Goal: Information Seeking & Learning: Find specific fact

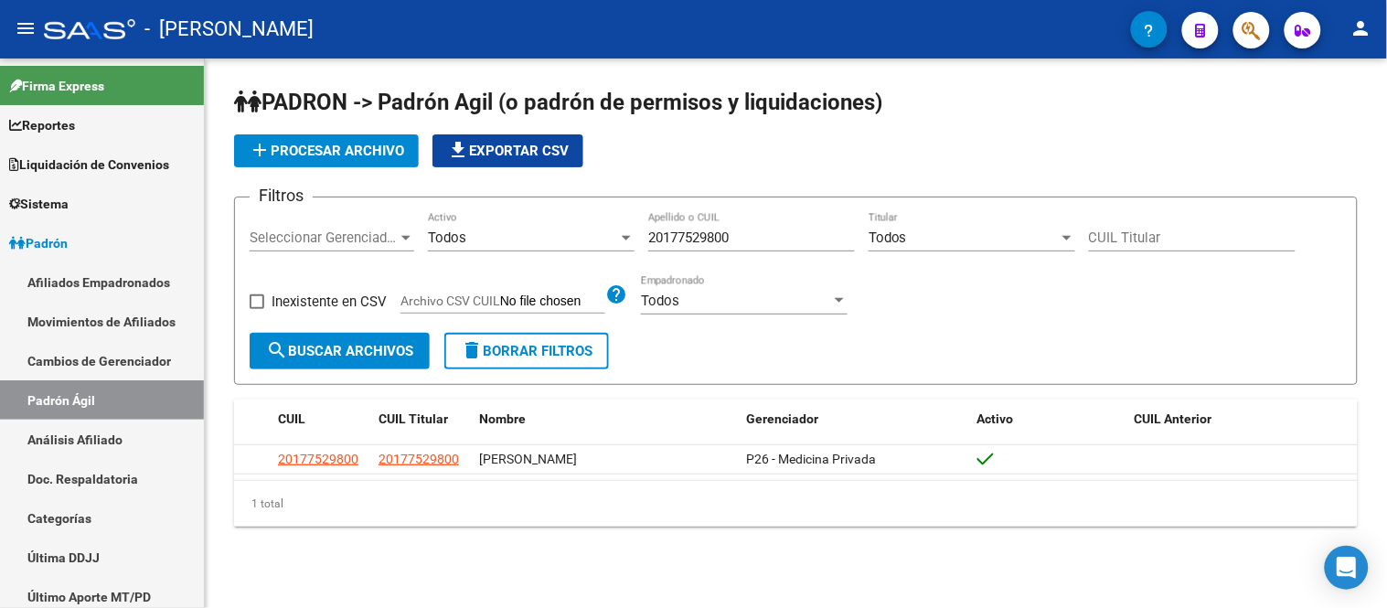
click at [718, 240] on input "20177529800" at bounding box center [751, 237] width 207 height 16
paste input "3144528"
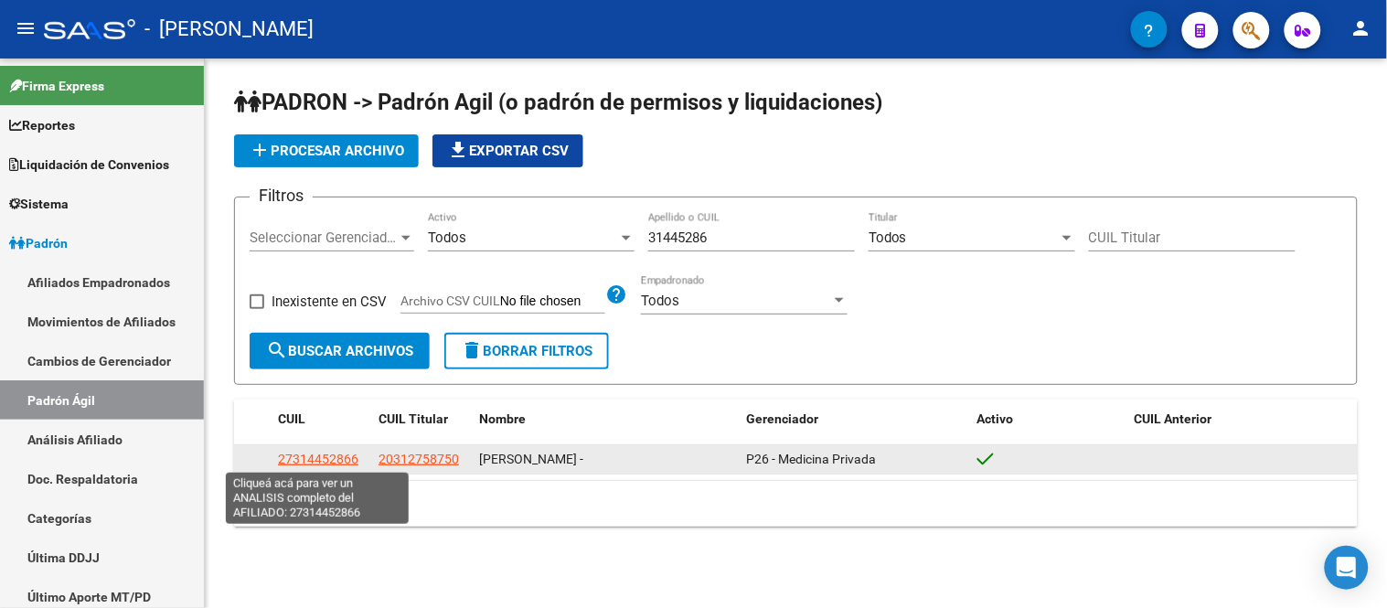
click at [349, 458] on span "27314452866" at bounding box center [318, 459] width 80 height 15
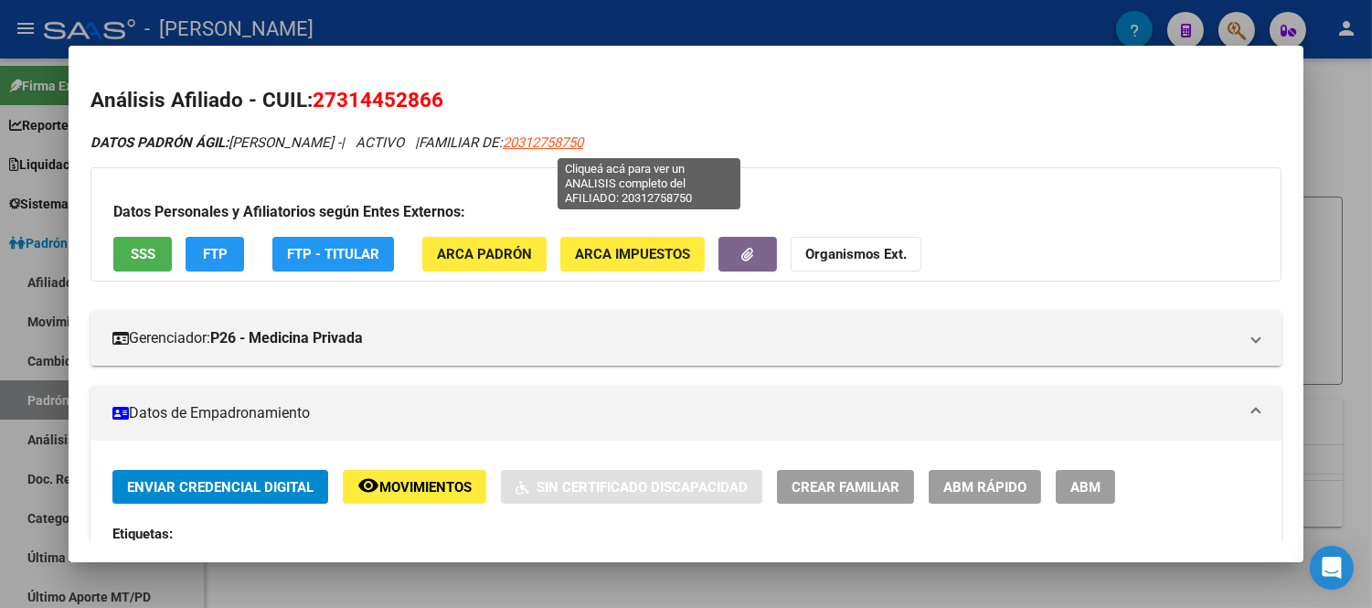
drag, startPoint x: 710, startPoint y: 147, endPoint x: 608, endPoint y: 147, distance: 102.4
click at [608, 147] on div "DATOS [PERSON_NAME]: [PERSON_NAME] - | ACTIVO | FAMILIAR DE: 20312758750" at bounding box center [685, 143] width 1191 height 21
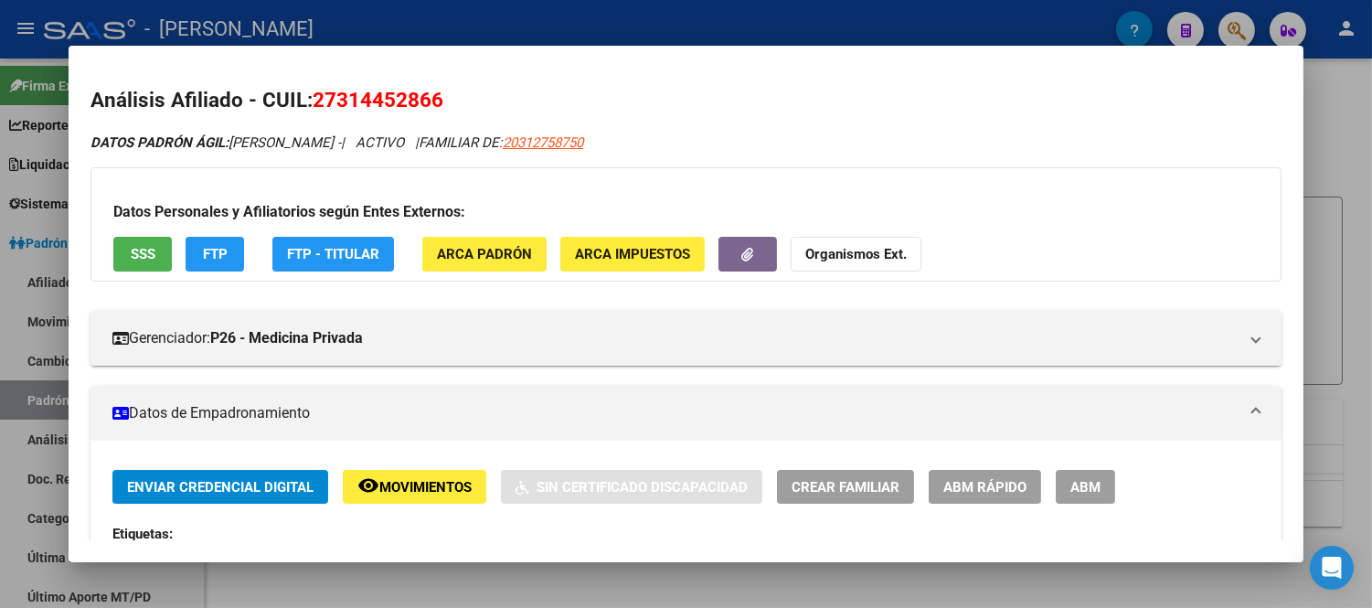
copy span "20312758750"
click at [411, 579] on div at bounding box center [686, 304] width 1372 height 608
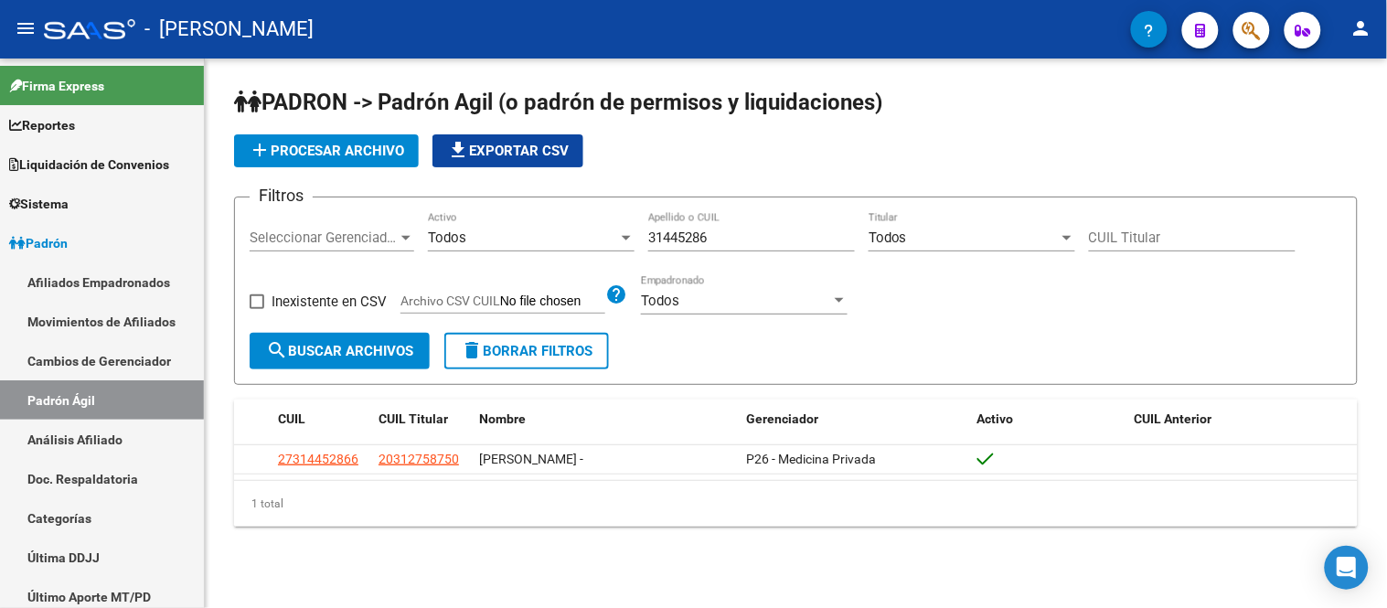
click at [706, 250] on div "31445286 Apellido o CUIL" at bounding box center [751, 231] width 207 height 39
click at [701, 238] on input "31445286" at bounding box center [751, 237] width 207 height 16
paste input "43799463"
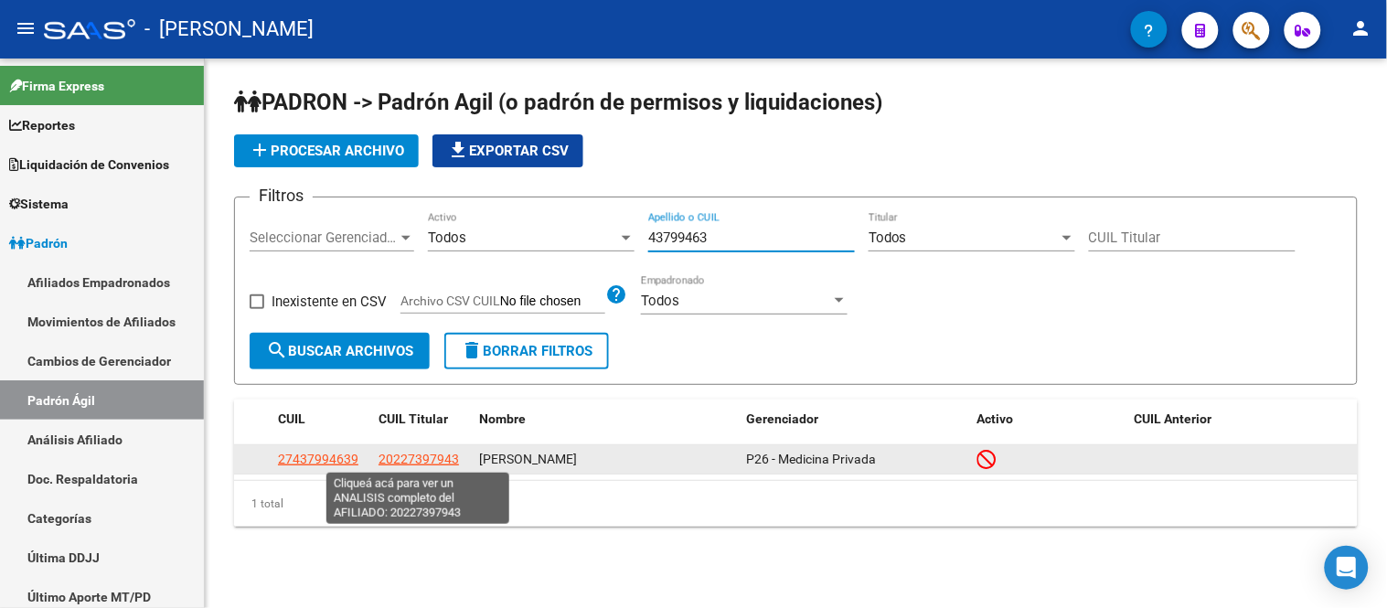
type input "43799463"
click at [394, 454] on span "20227397943" at bounding box center [418, 459] width 80 height 15
type textarea "20227397943"
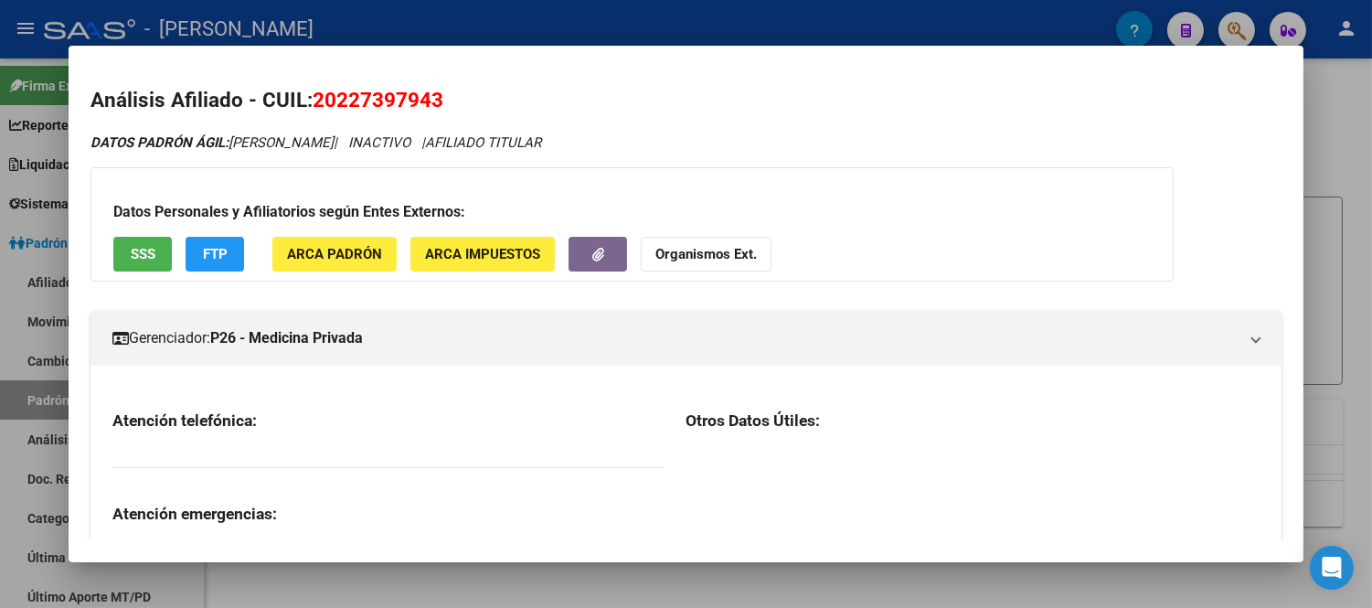
click at [336, 113] on h2 "Análisis Afiliado - CUIL: 20227397943" at bounding box center [685, 100] width 1191 height 31
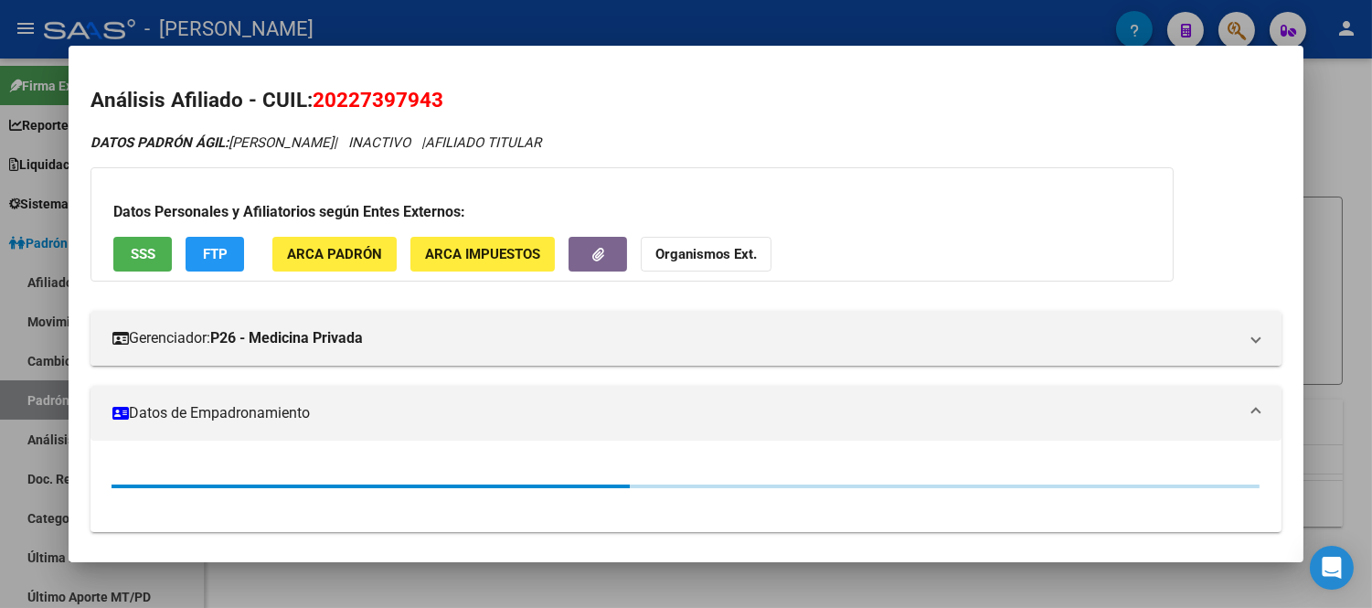
click at [334, 103] on span "20227397943" at bounding box center [378, 100] width 131 height 24
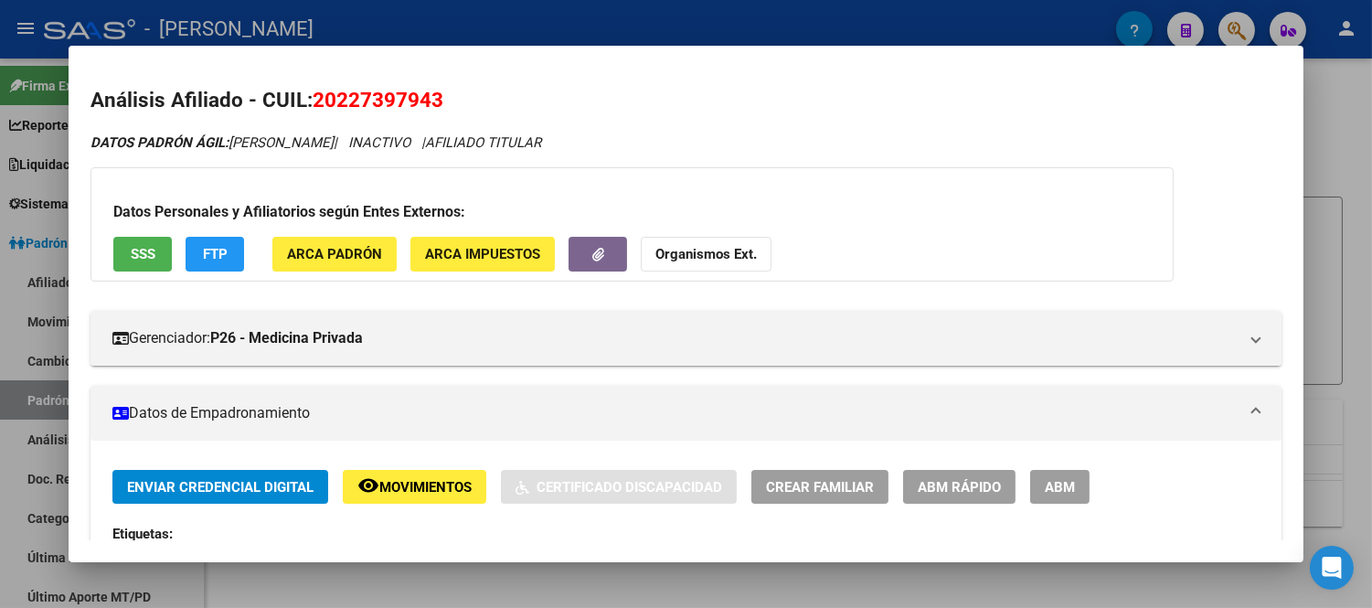
click at [334, 103] on span "20227397943" at bounding box center [378, 100] width 131 height 24
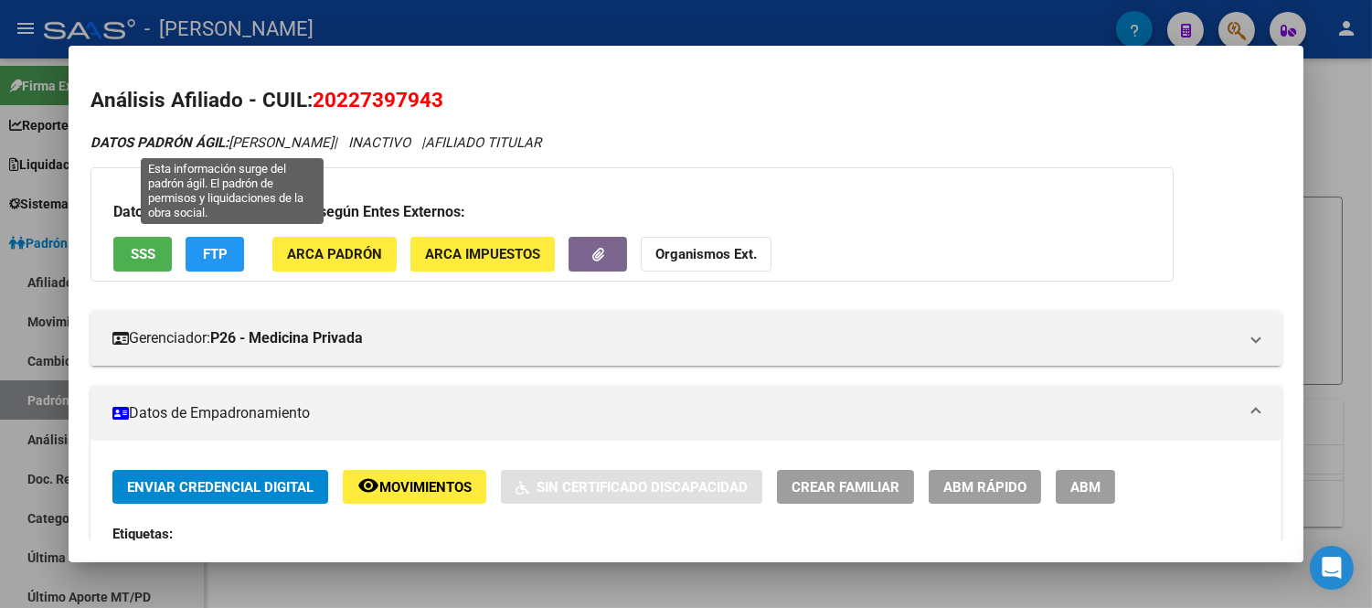
click at [357, 104] on span "20227397943" at bounding box center [378, 100] width 131 height 24
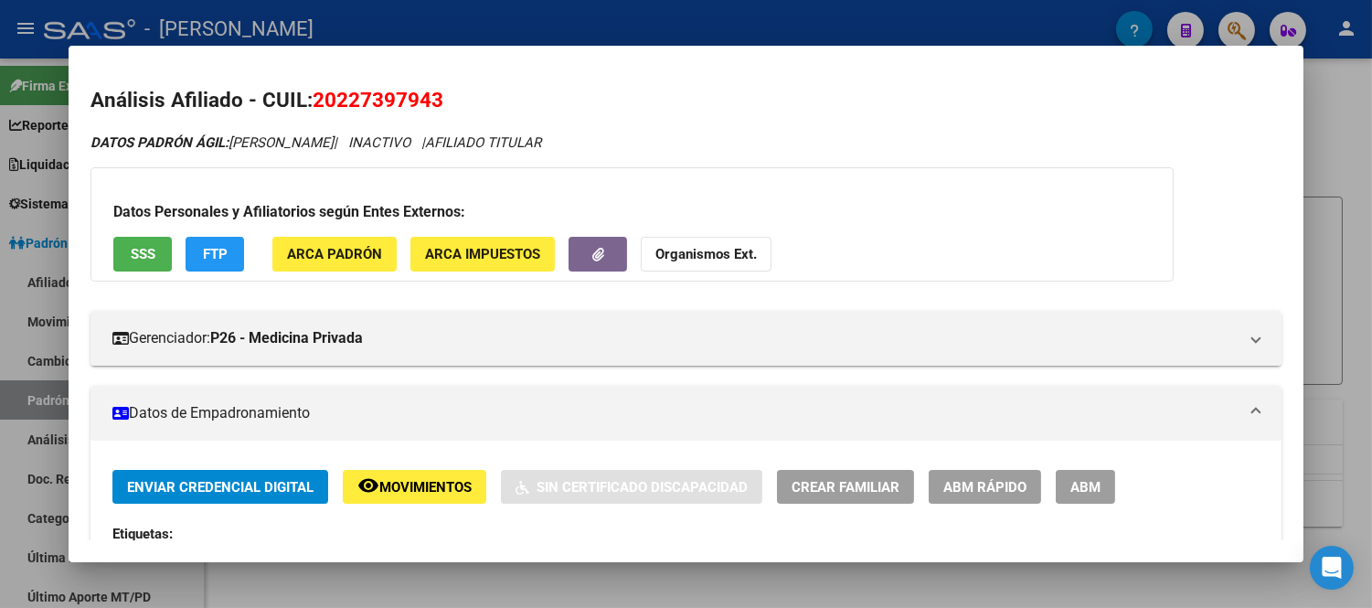
click at [357, 104] on span "20227397943" at bounding box center [378, 100] width 131 height 24
drag, startPoint x: 28, startPoint y: 244, endPoint x: 40, endPoint y: 247, distance: 12.2
click at [28, 244] on div at bounding box center [686, 304] width 1372 height 608
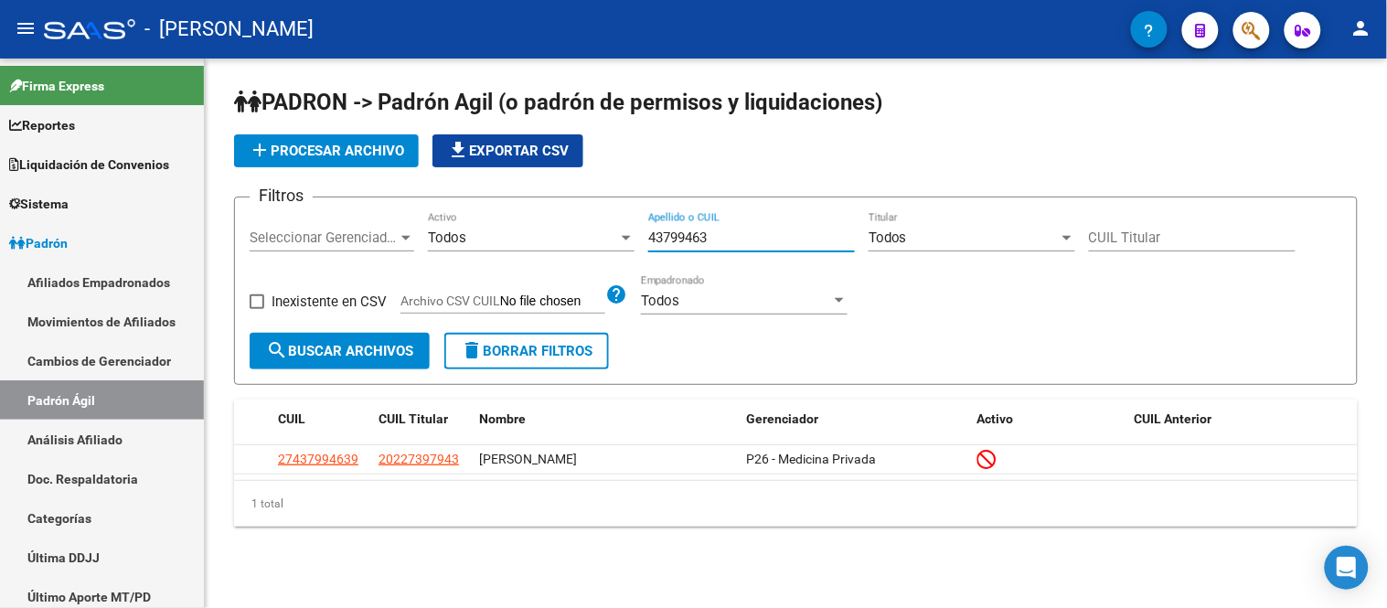
click at [698, 235] on input "43799463" at bounding box center [751, 237] width 207 height 16
paste input "55142479"
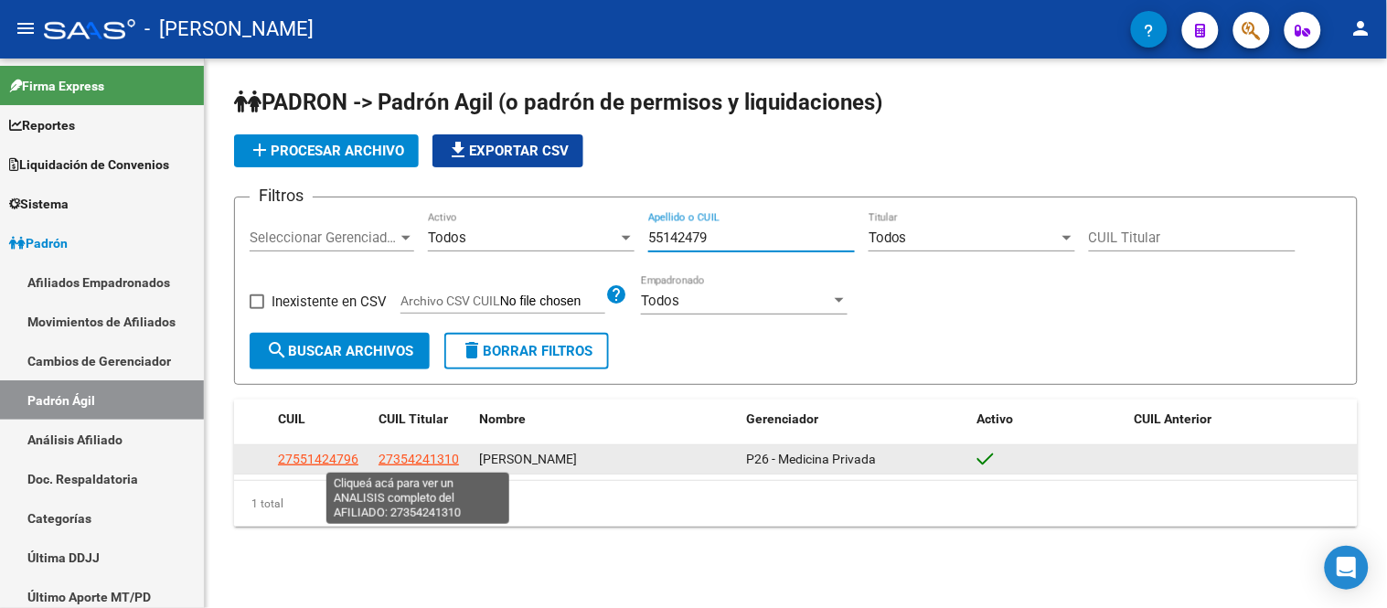
type input "55142479"
click at [419, 457] on span "27354241310" at bounding box center [418, 459] width 80 height 15
type textarea "27354241310"
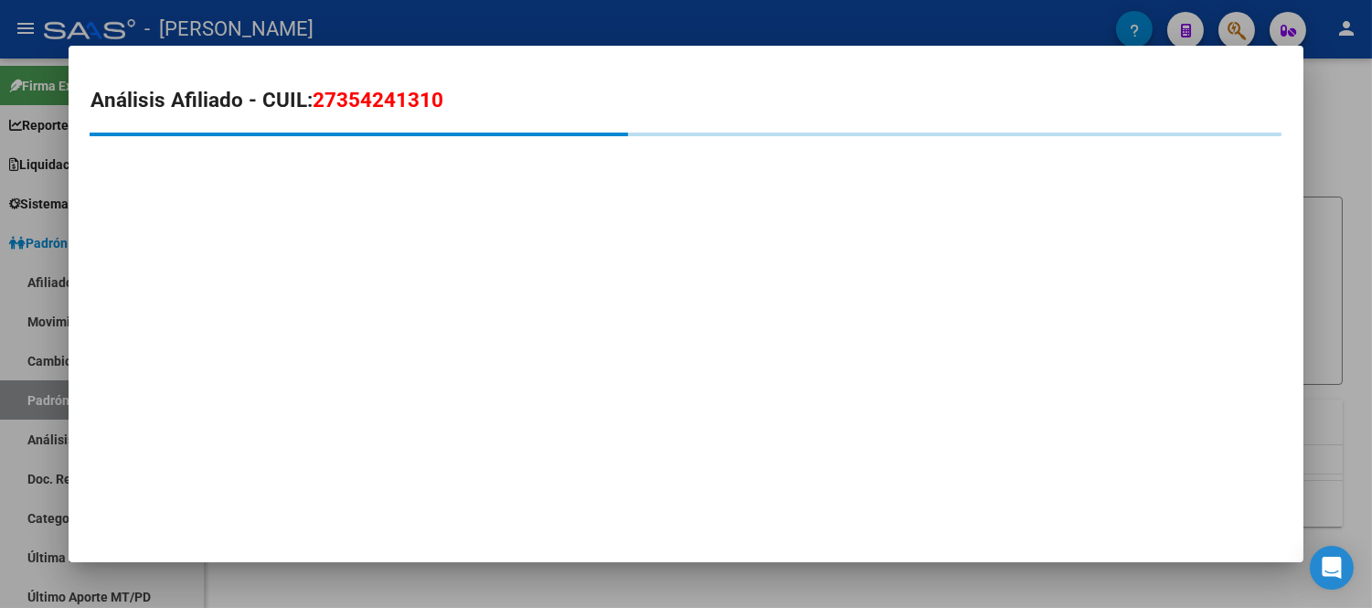
click at [379, 101] on span "27354241310" at bounding box center [378, 100] width 131 height 24
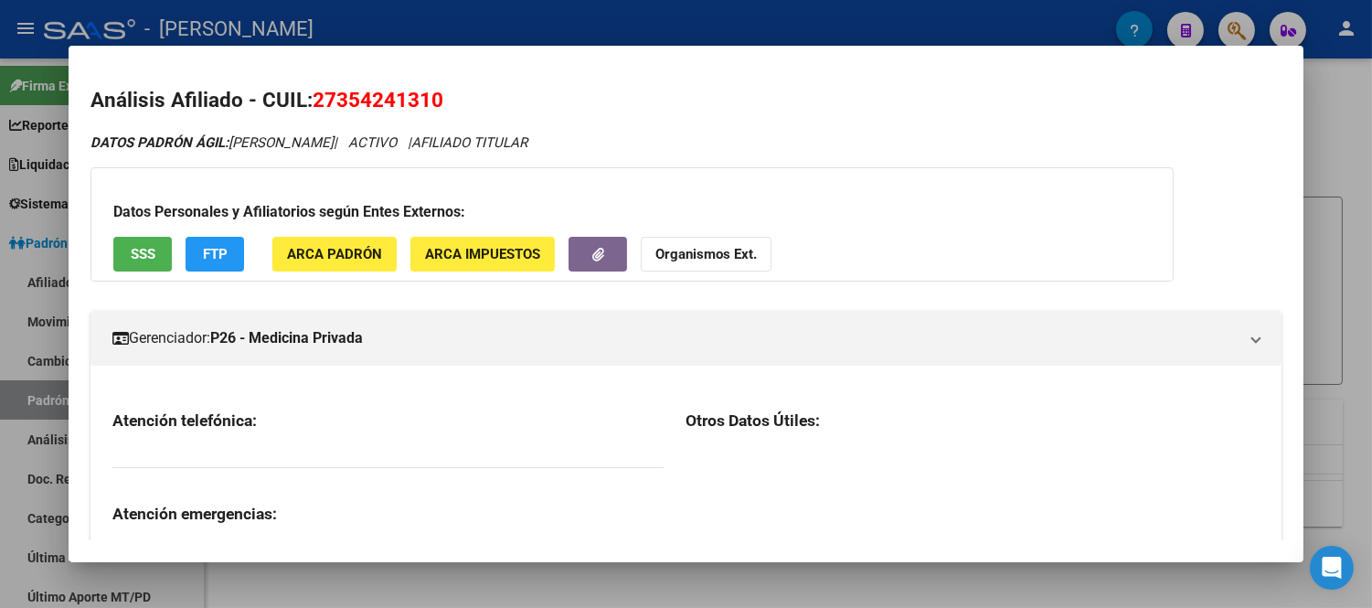
copy span "27354241310"
